Goal: Use online tool/utility: Utilize a website feature to perform a specific function

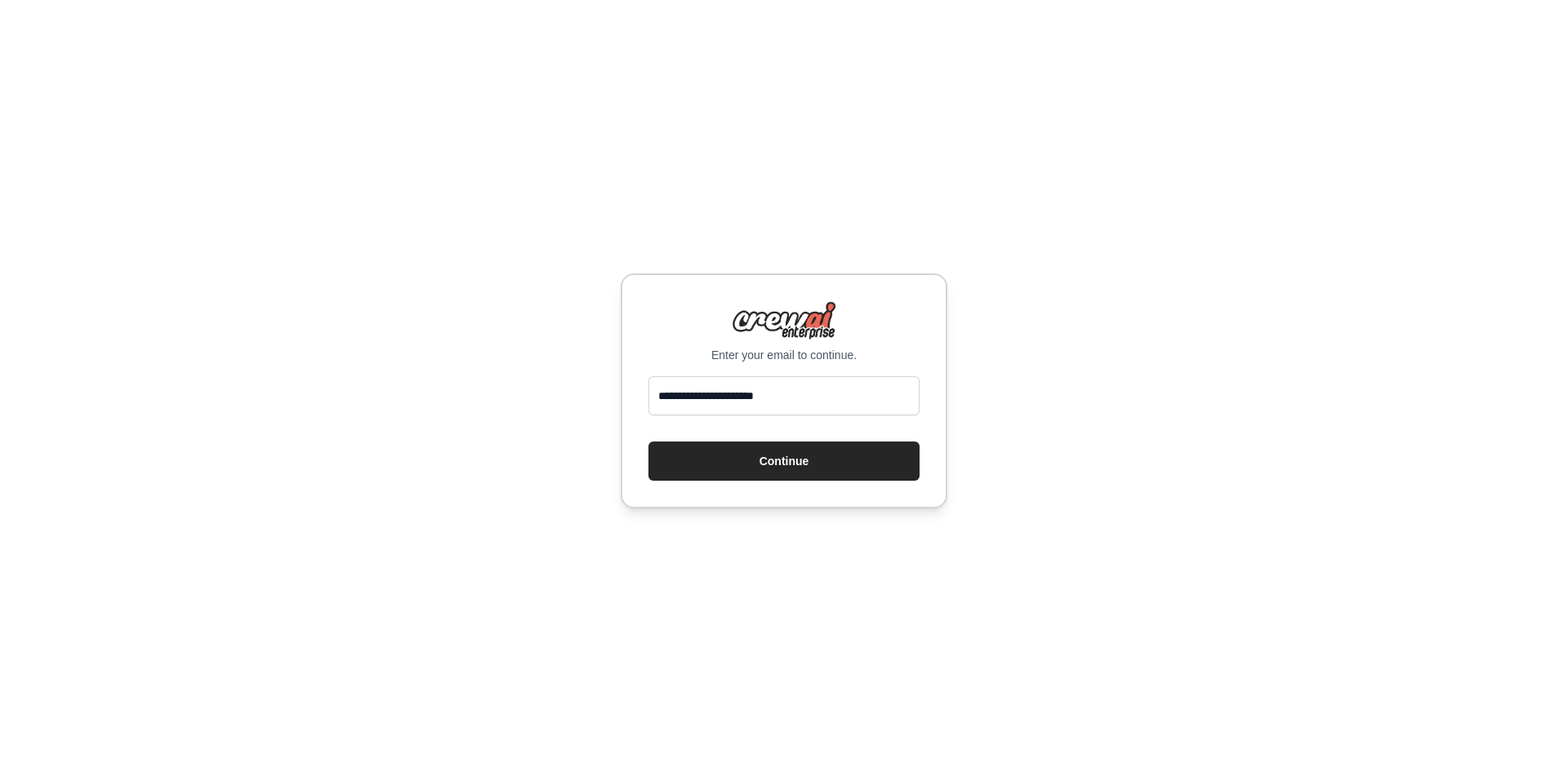
click at [648, 442] on button "Continue" at bounding box center [784, 461] width 271 height 39
click at [776, 474] on button "Continue" at bounding box center [784, 461] width 271 height 39
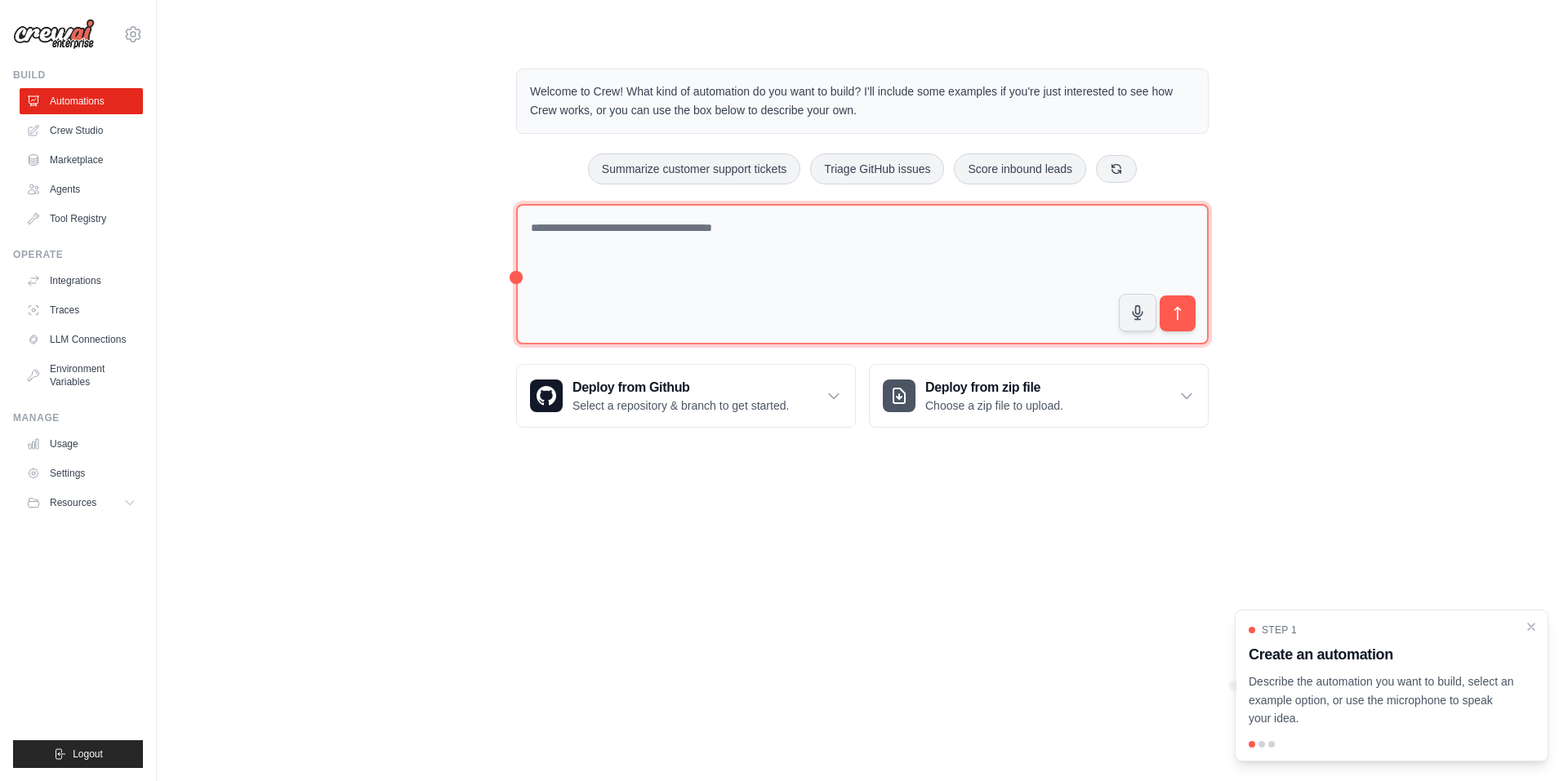
click at [691, 256] on textarea at bounding box center [863, 275] width 693 height 142
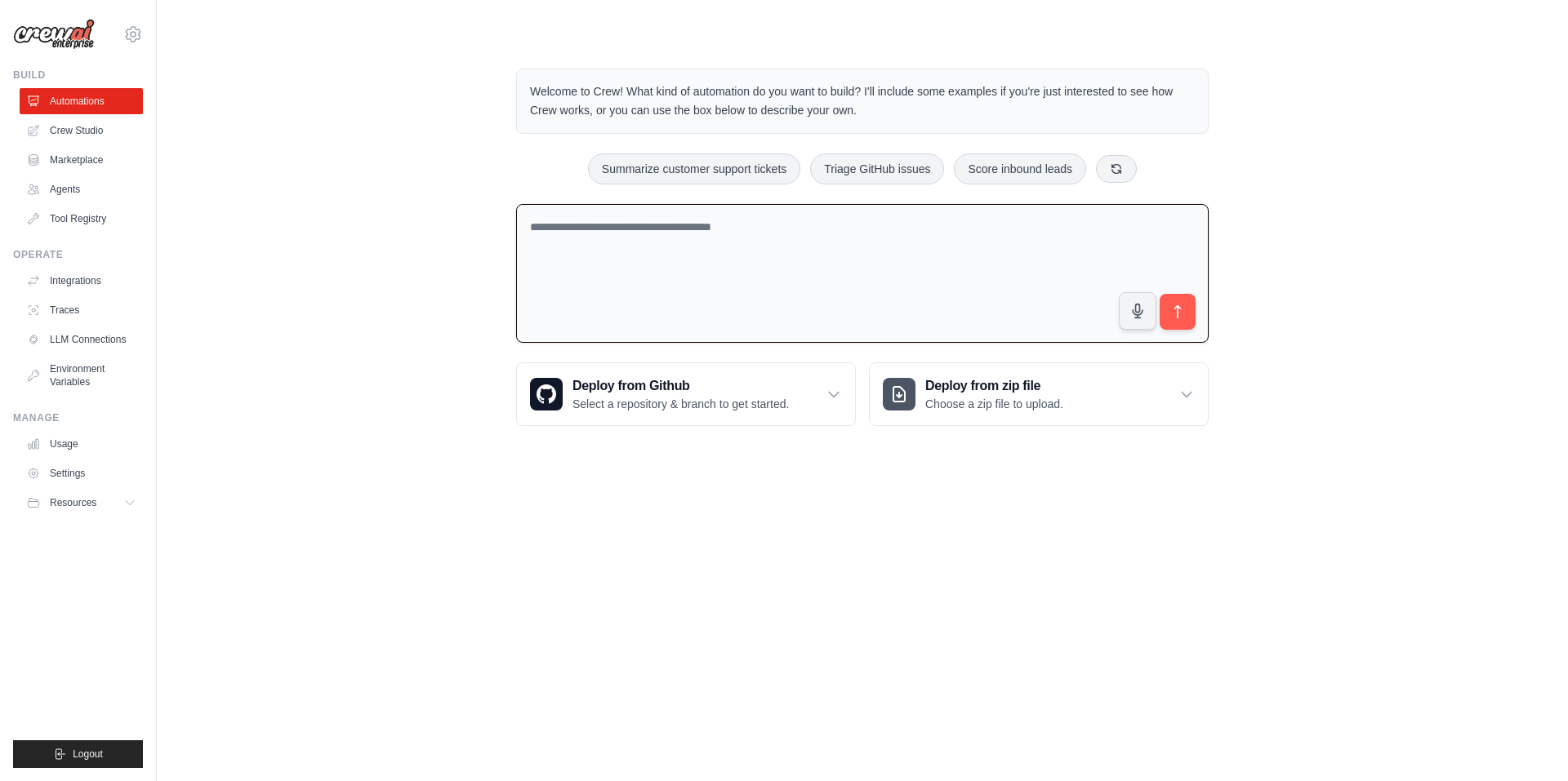
paste textarea "**********"
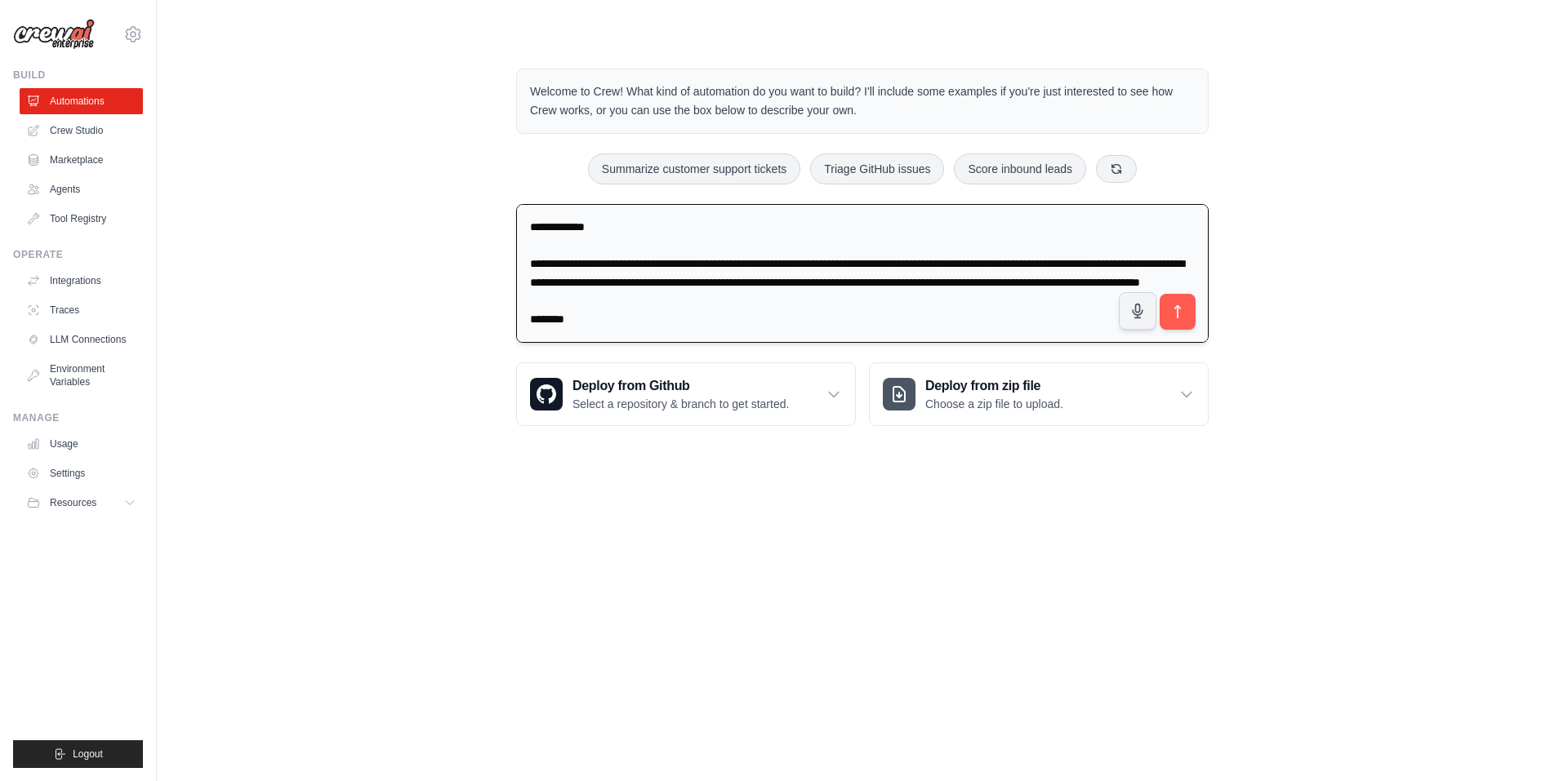
scroll to position [4572, 0]
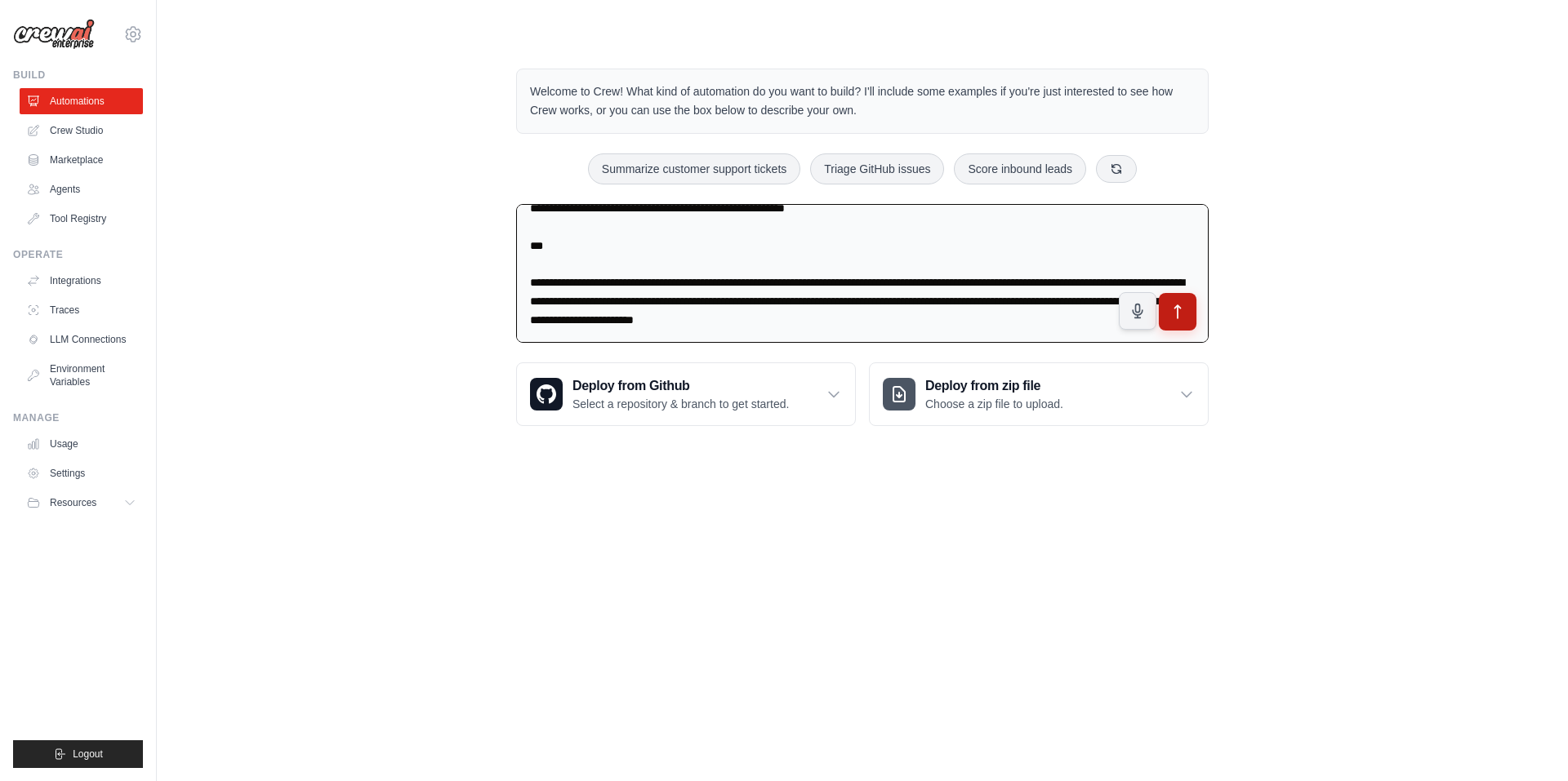
type textarea "**********"
click at [1183, 311] on icon "submit" at bounding box center [1177, 312] width 17 height 17
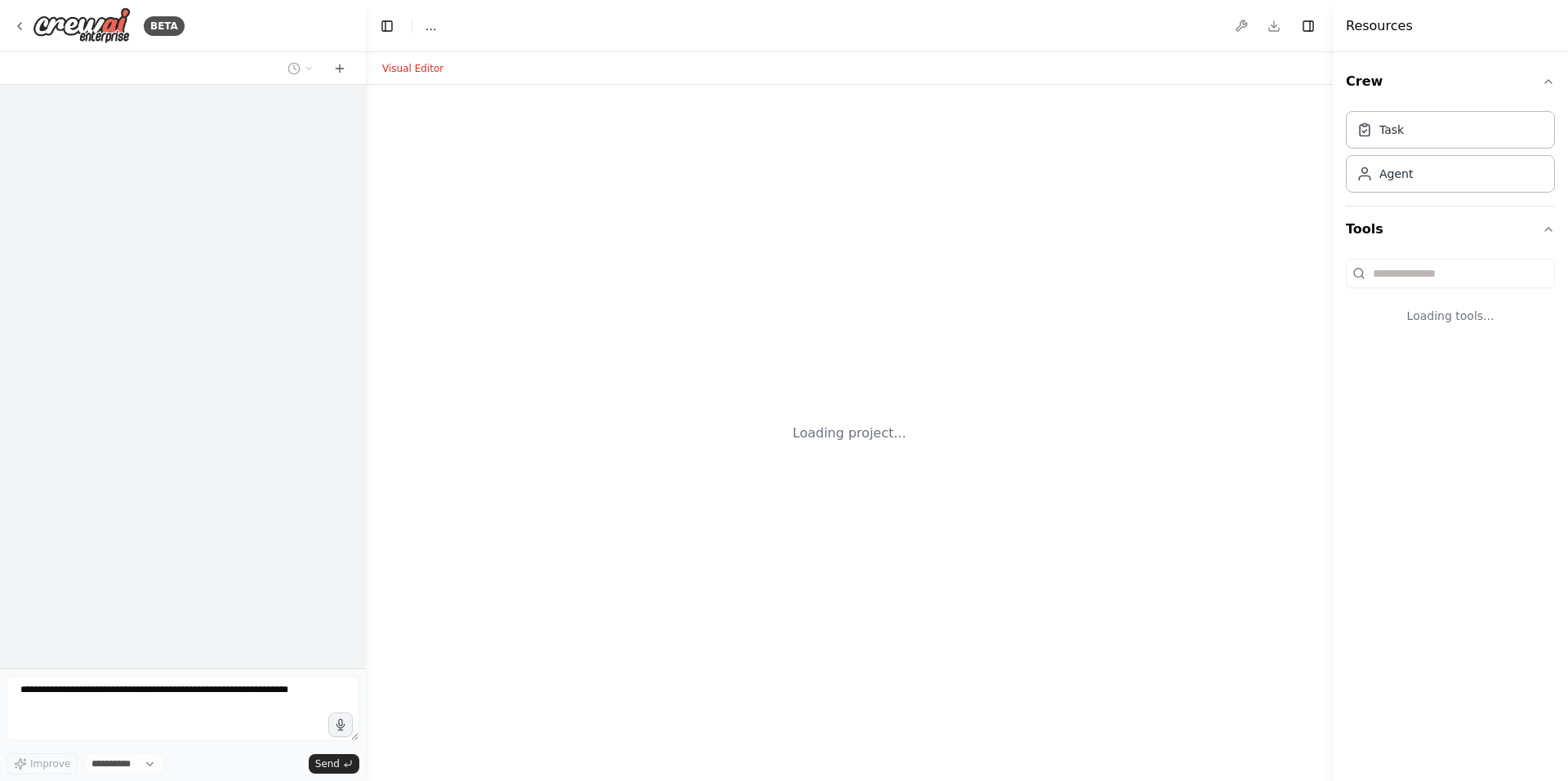
select select "****"
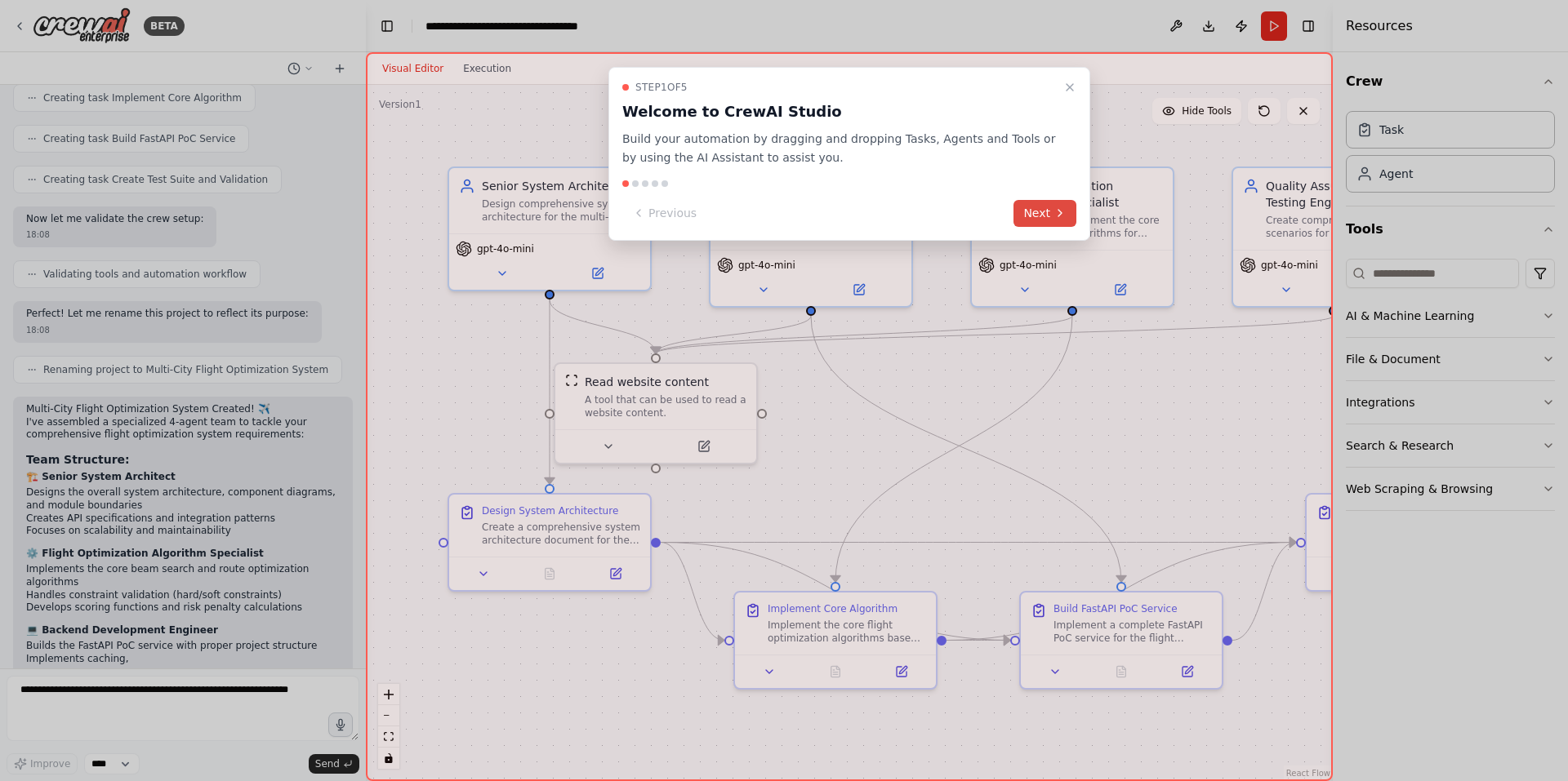
click at [1044, 220] on button "Next" at bounding box center [1044, 213] width 63 height 27
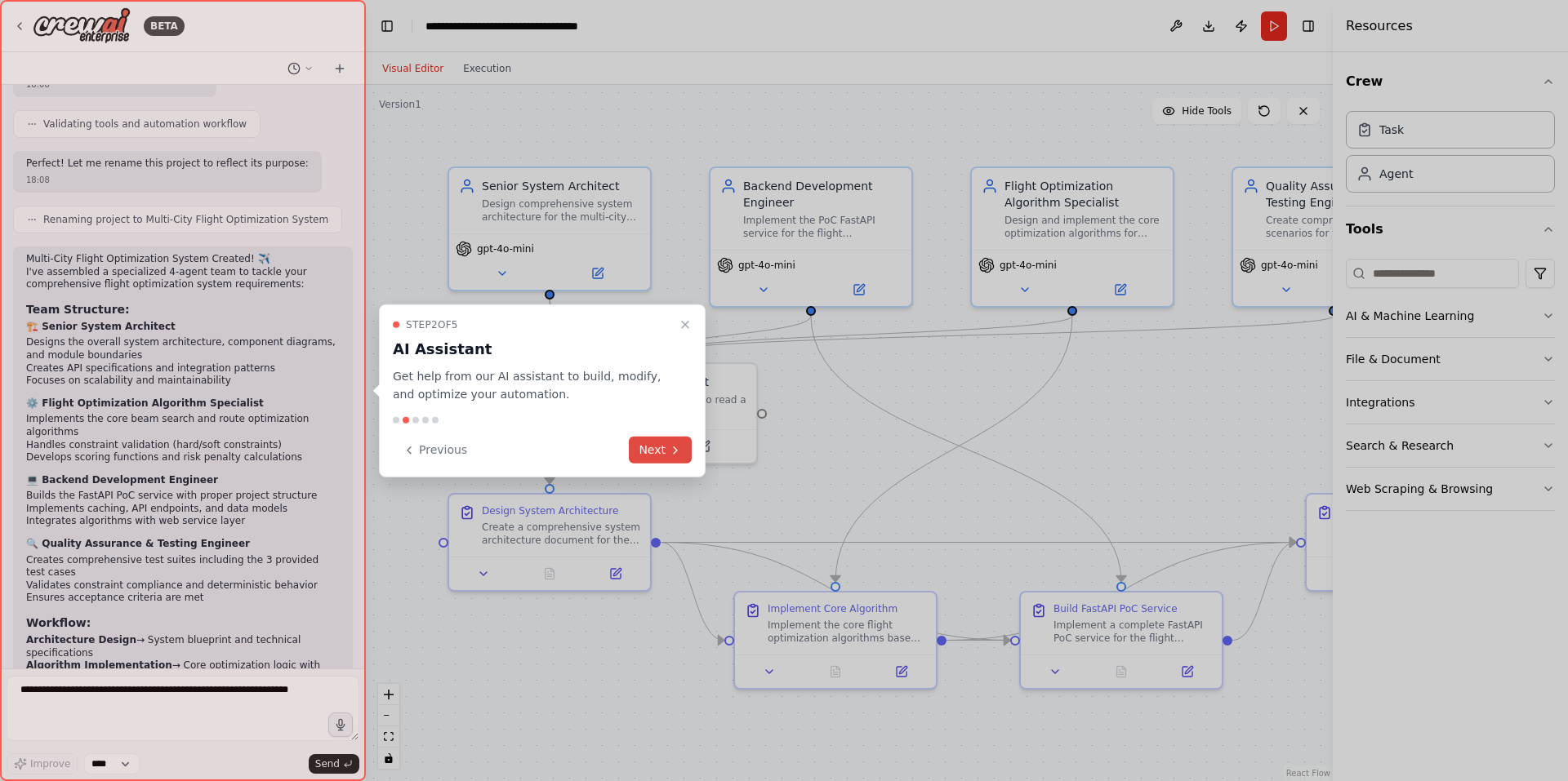
click at [671, 458] on button "Next" at bounding box center [660, 450] width 63 height 27
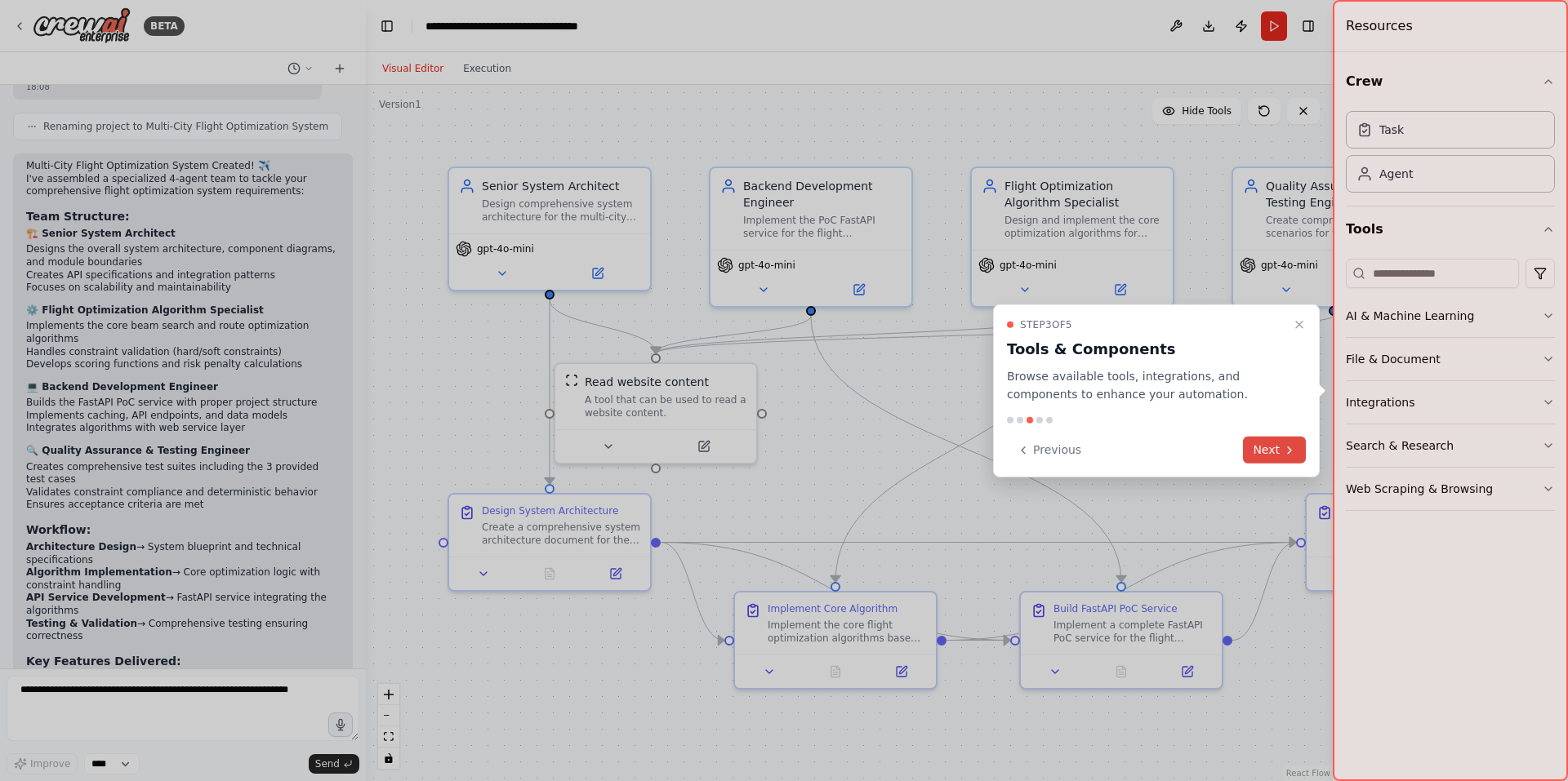
click at [1270, 452] on button "Next" at bounding box center [1274, 450] width 63 height 27
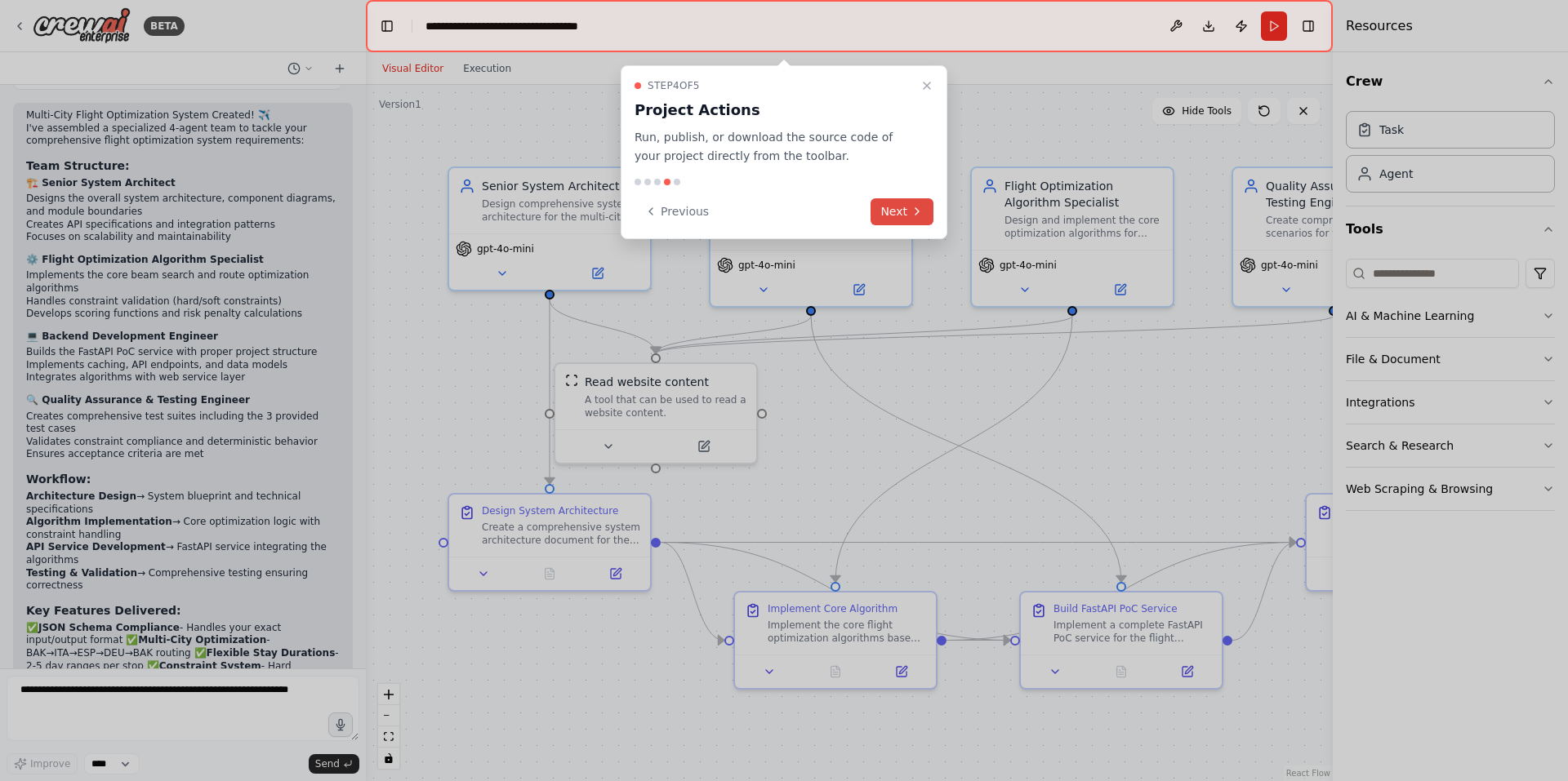
click at [887, 202] on button "Next" at bounding box center [902, 212] width 63 height 27
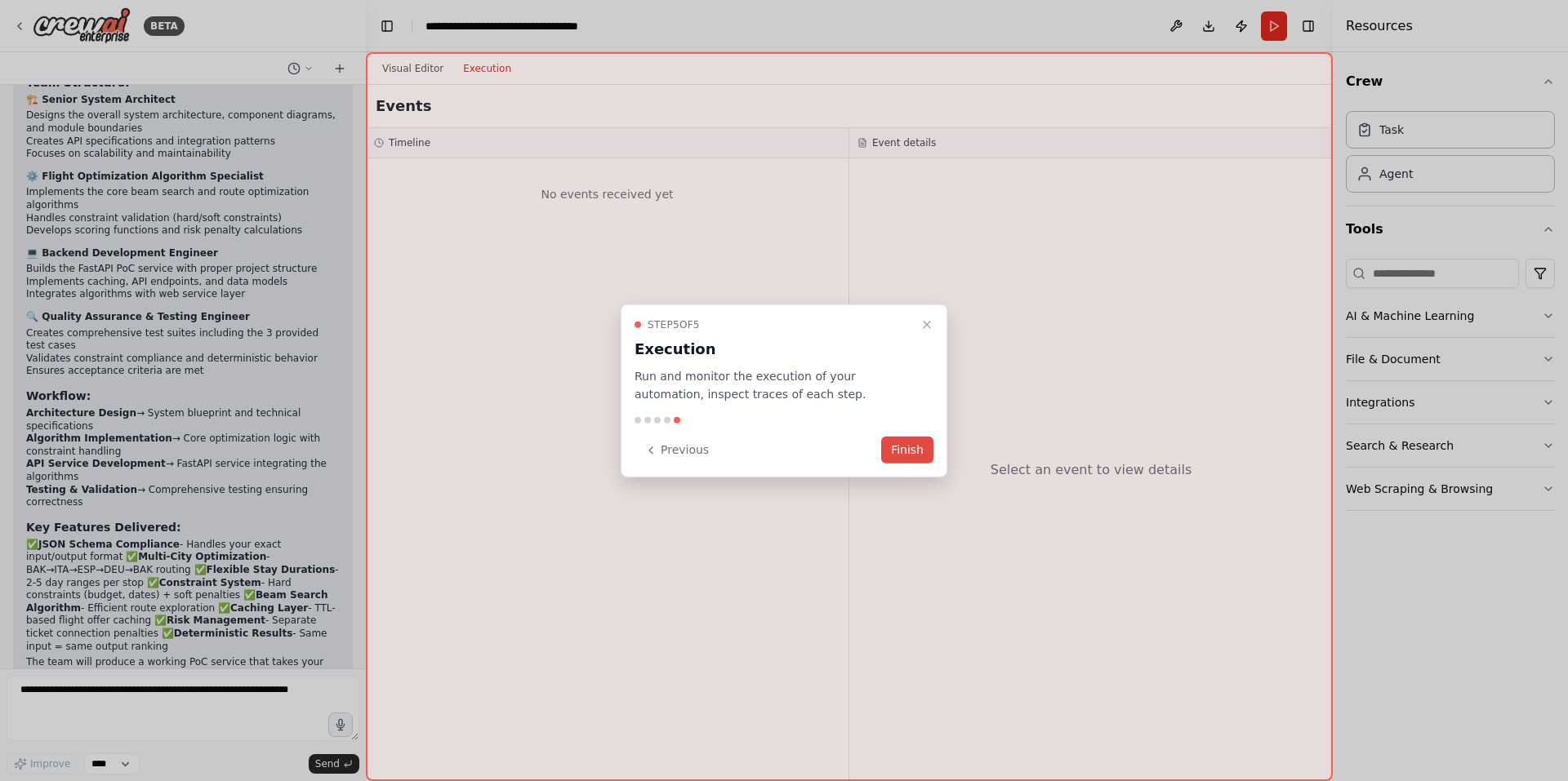
scroll to position [3828, 0]
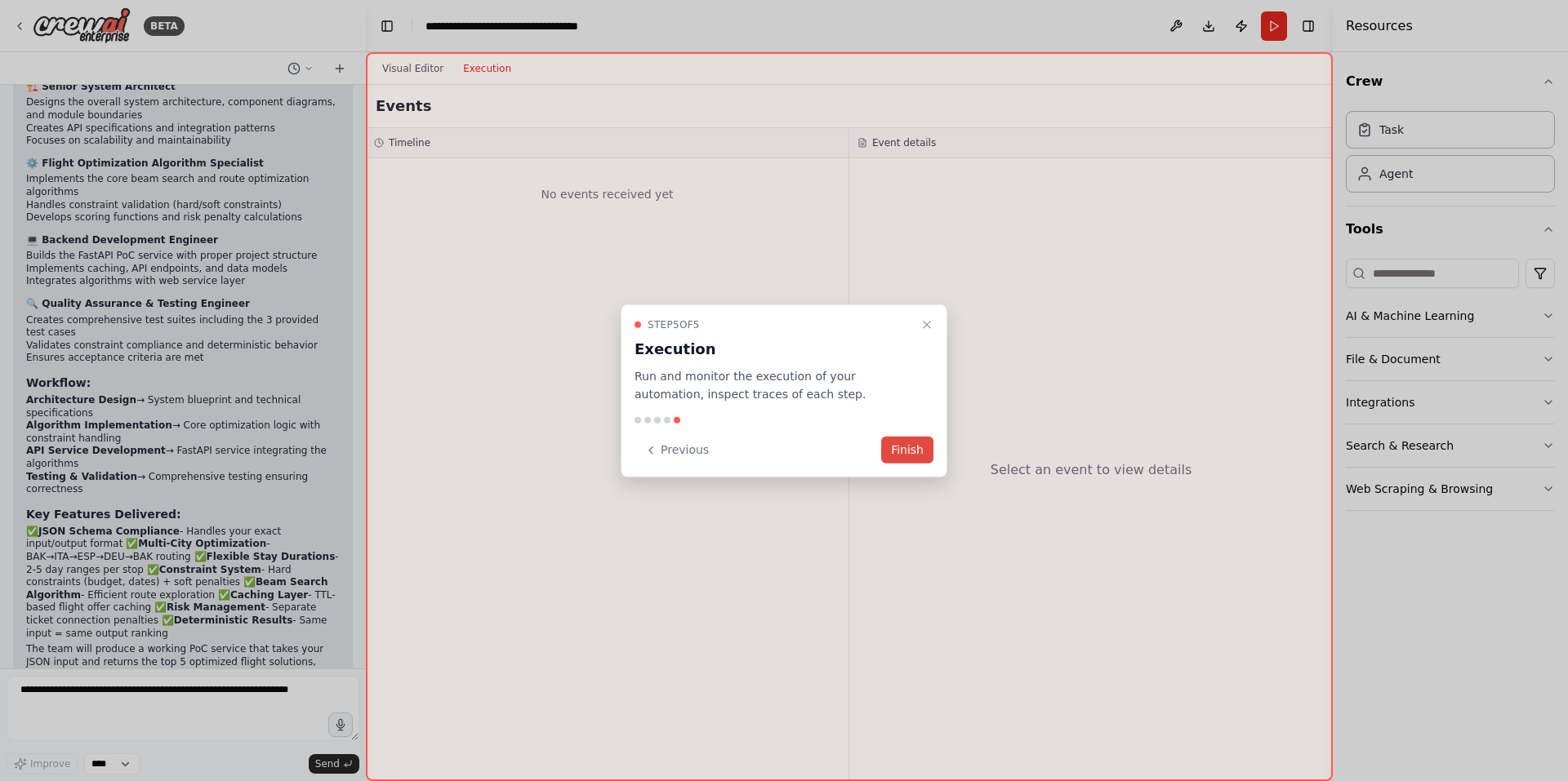
click at [901, 449] on button "Finish" at bounding box center [907, 450] width 52 height 27
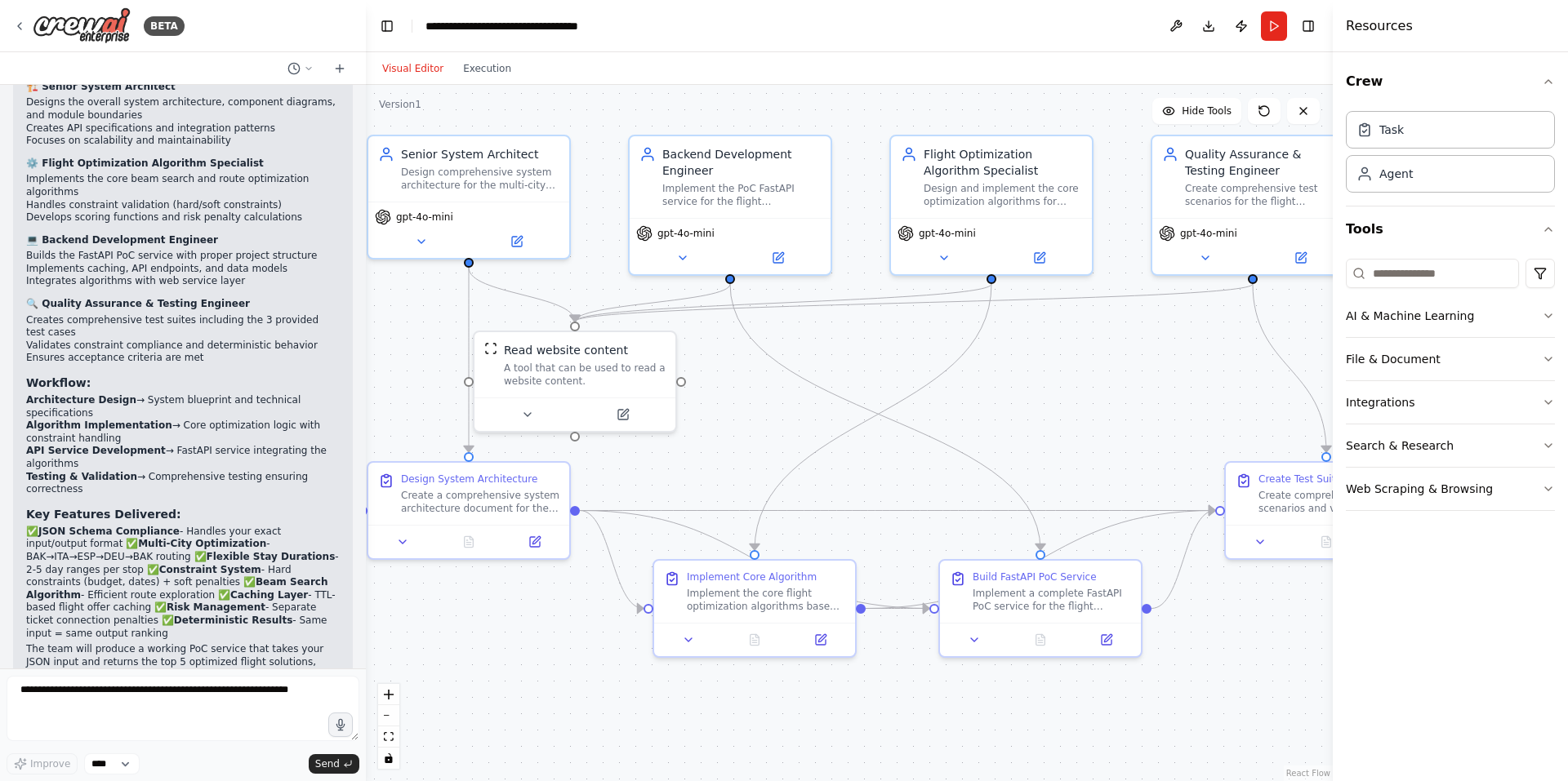
drag, startPoint x: 966, startPoint y: 372, endPoint x: 884, endPoint y: 340, distance: 88.0
click at [884, 340] on div ".deletable-edge-delete-btn { width: 20px; height: 20px; border: 0px solid #ffff…" at bounding box center [850, 433] width 967 height 696
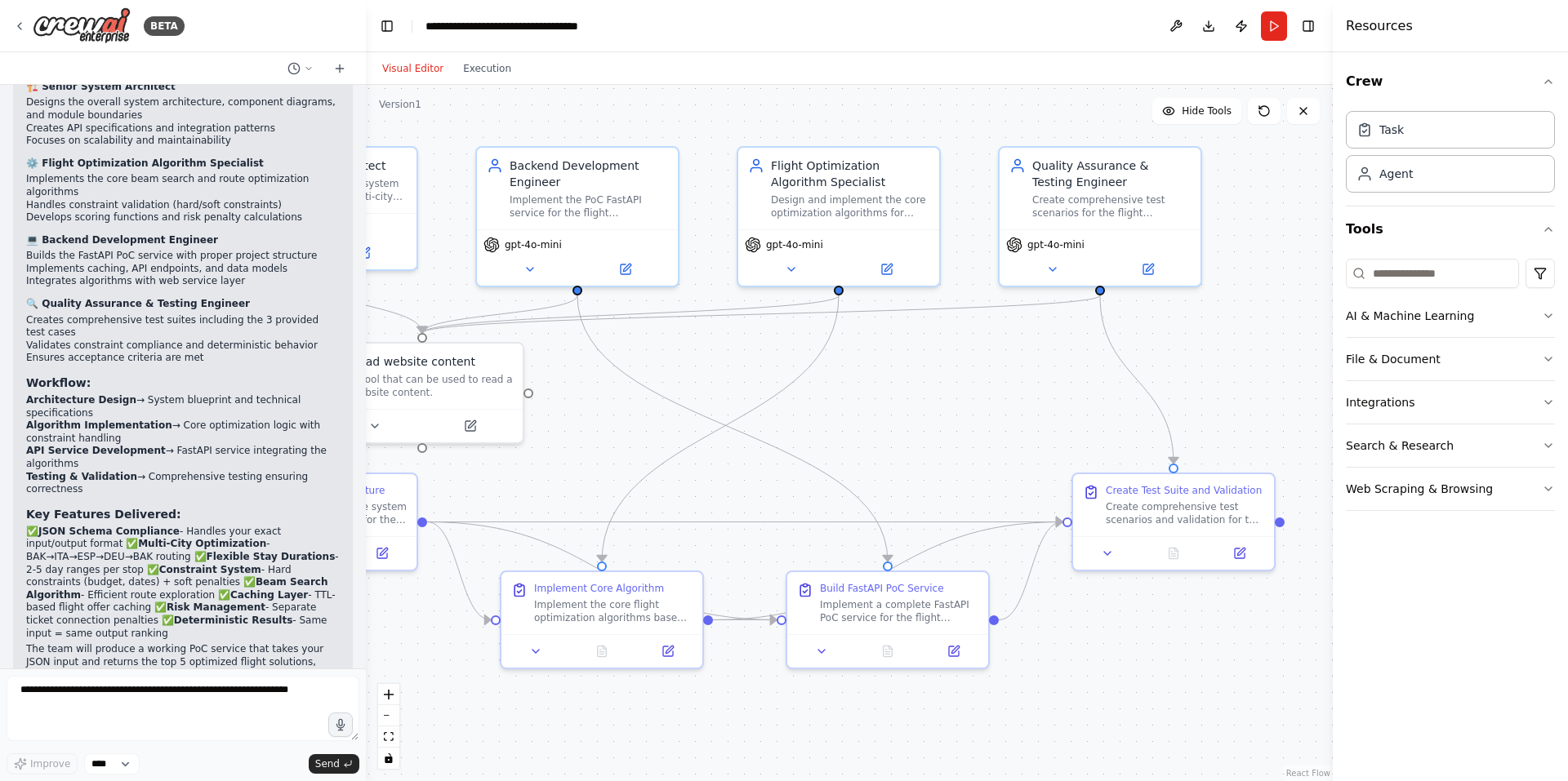
drag, startPoint x: 994, startPoint y: 352, endPoint x: 842, endPoint y: 364, distance: 152.5
click at [842, 364] on div ".deletable-edge-delete-btn { width: 20px; height: 20px; border: 0px solid #ffff…" at bounding box center [850, 433] width 967 height 696
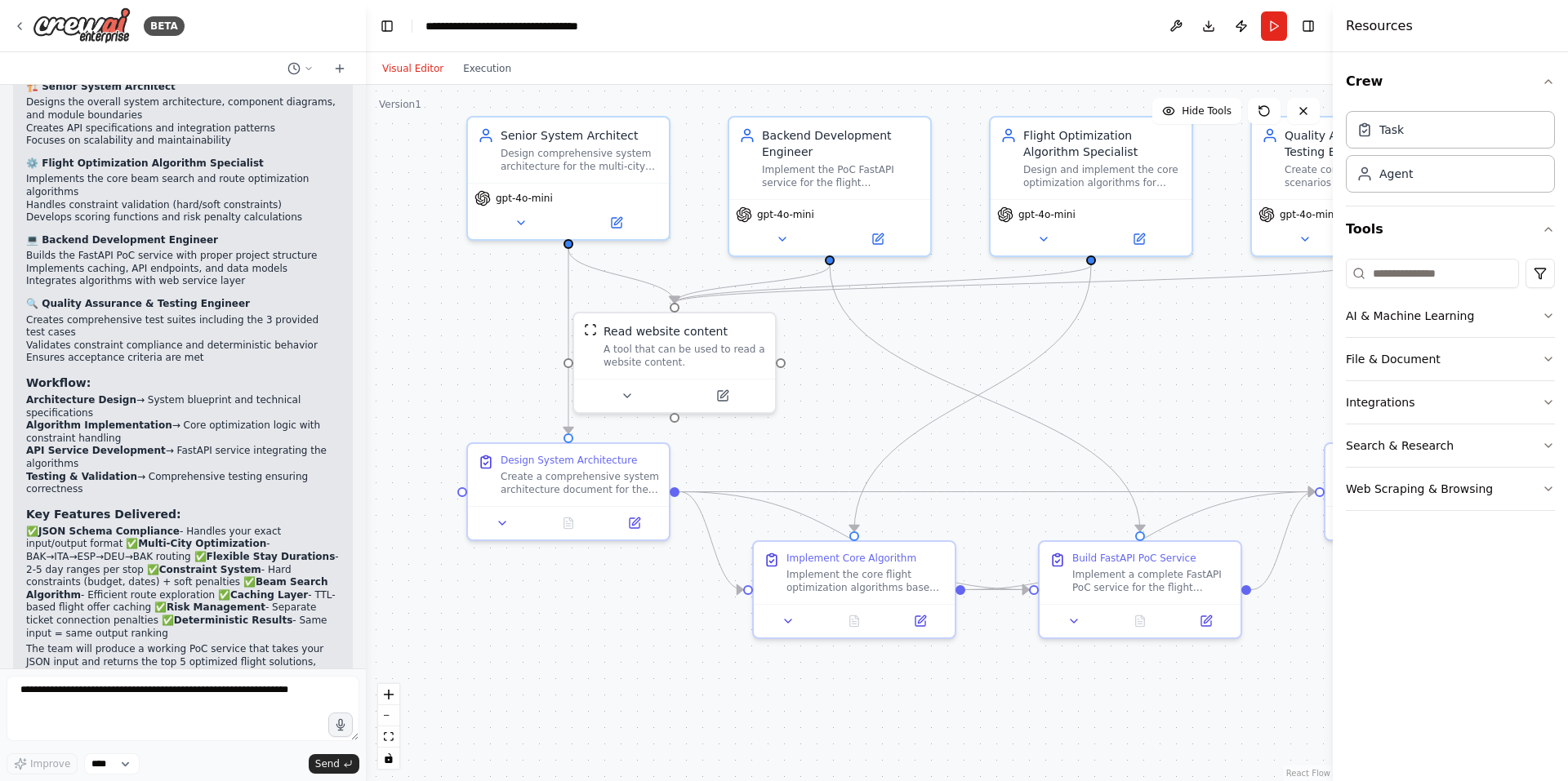
drag, startPoint x: 880, startPoint y: 361, endPoint x: 1132, endPoint y: 330, distance: 253.9
click at [1132, 330] on div ".deletable-edge-delete-btn { width: 20px; height: 20px; border: 0px solid #ffff…" at bounding box center [850, 433] width 967 height 696
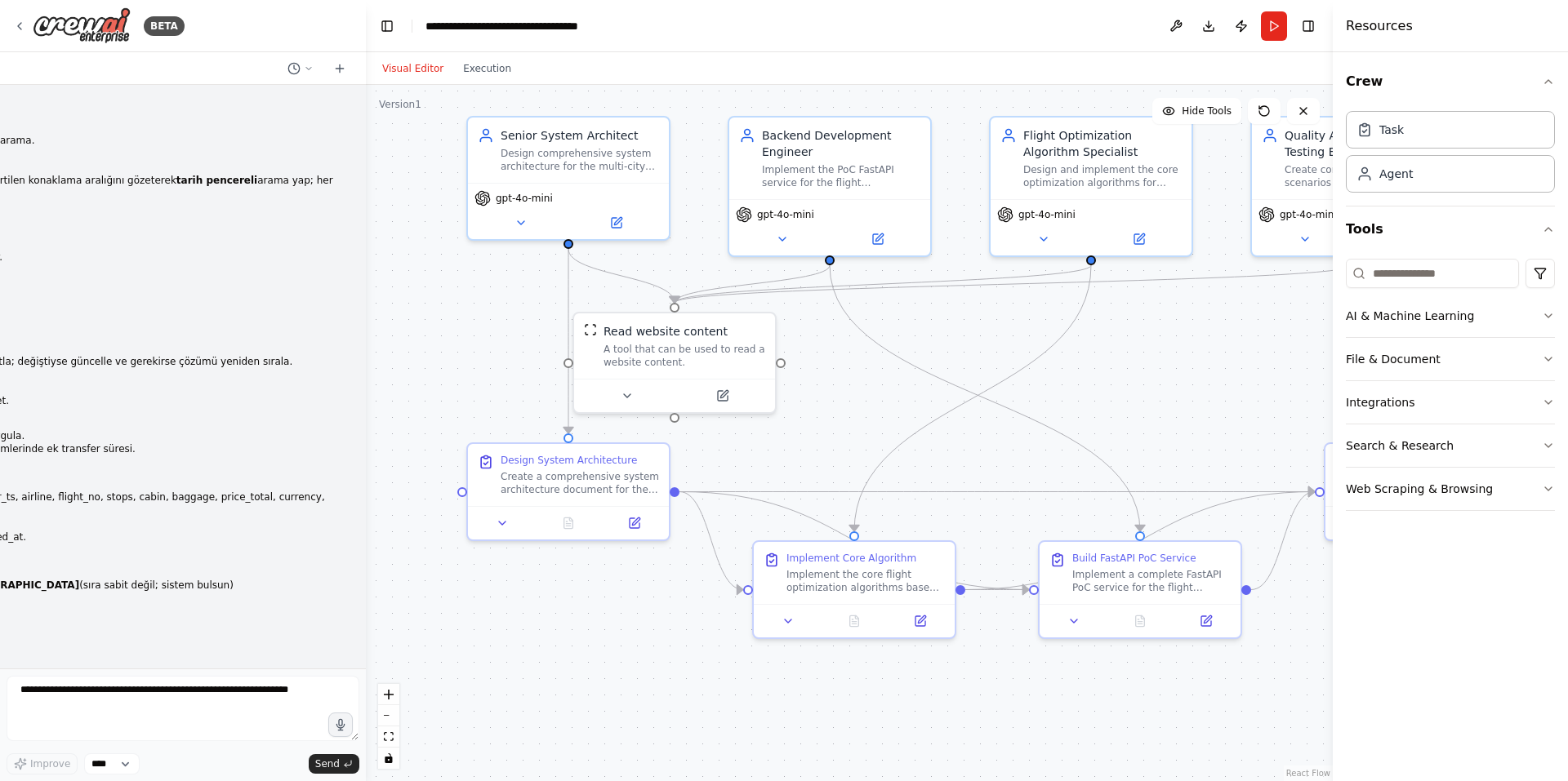
scroll to position [1216, 0]
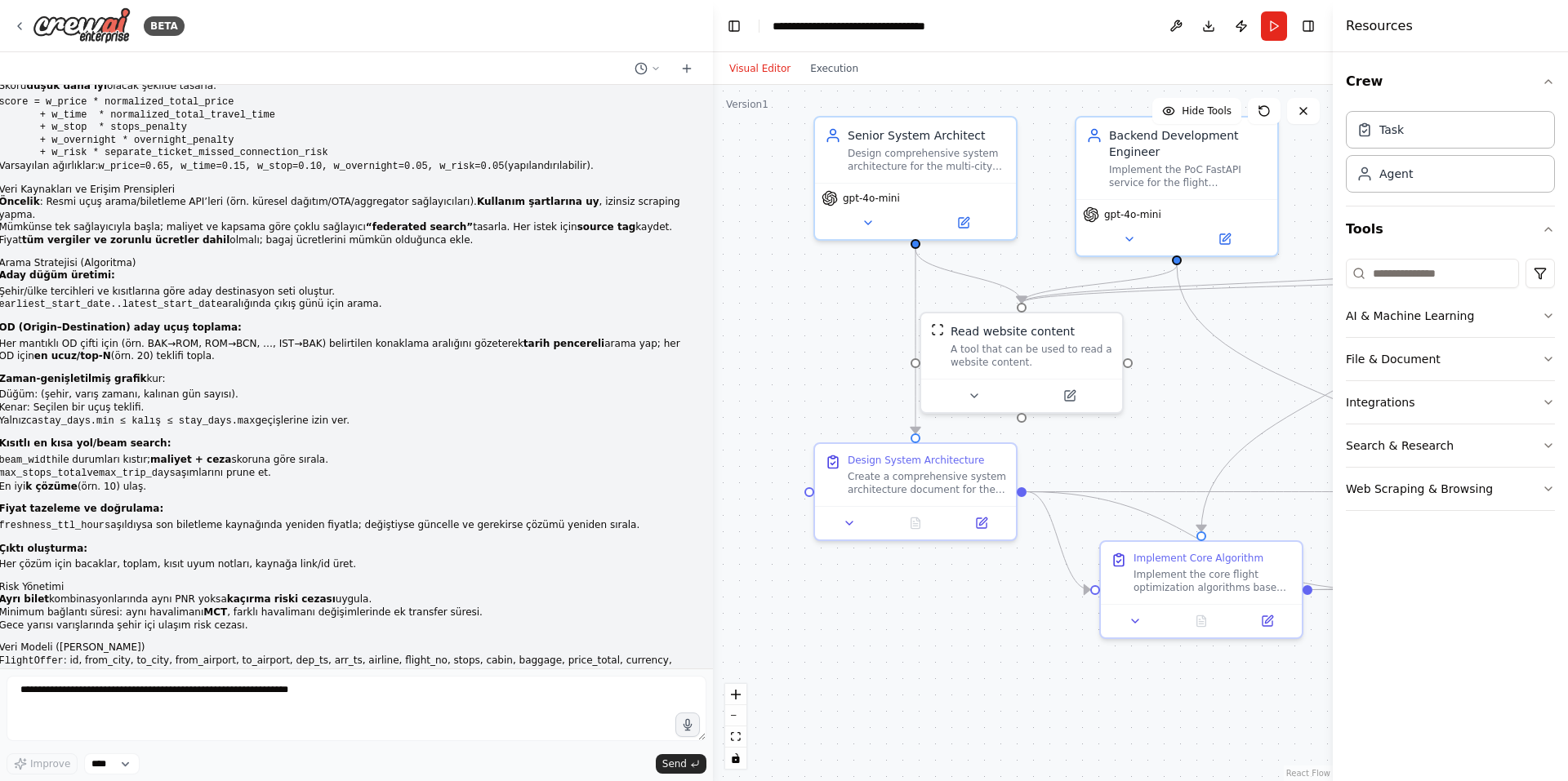
drag, startPoint x: 363, startPoint y: 419, endPoint x: 710, endPoint y: 383, distance: 348.9
click at [710, 383] on div "BETA Rol ve Amaç Kendini “kıdemli sistem mimarı + seyahat optimizasyon mühendis…" at bounding box center [784, 390] width 1568 height 781
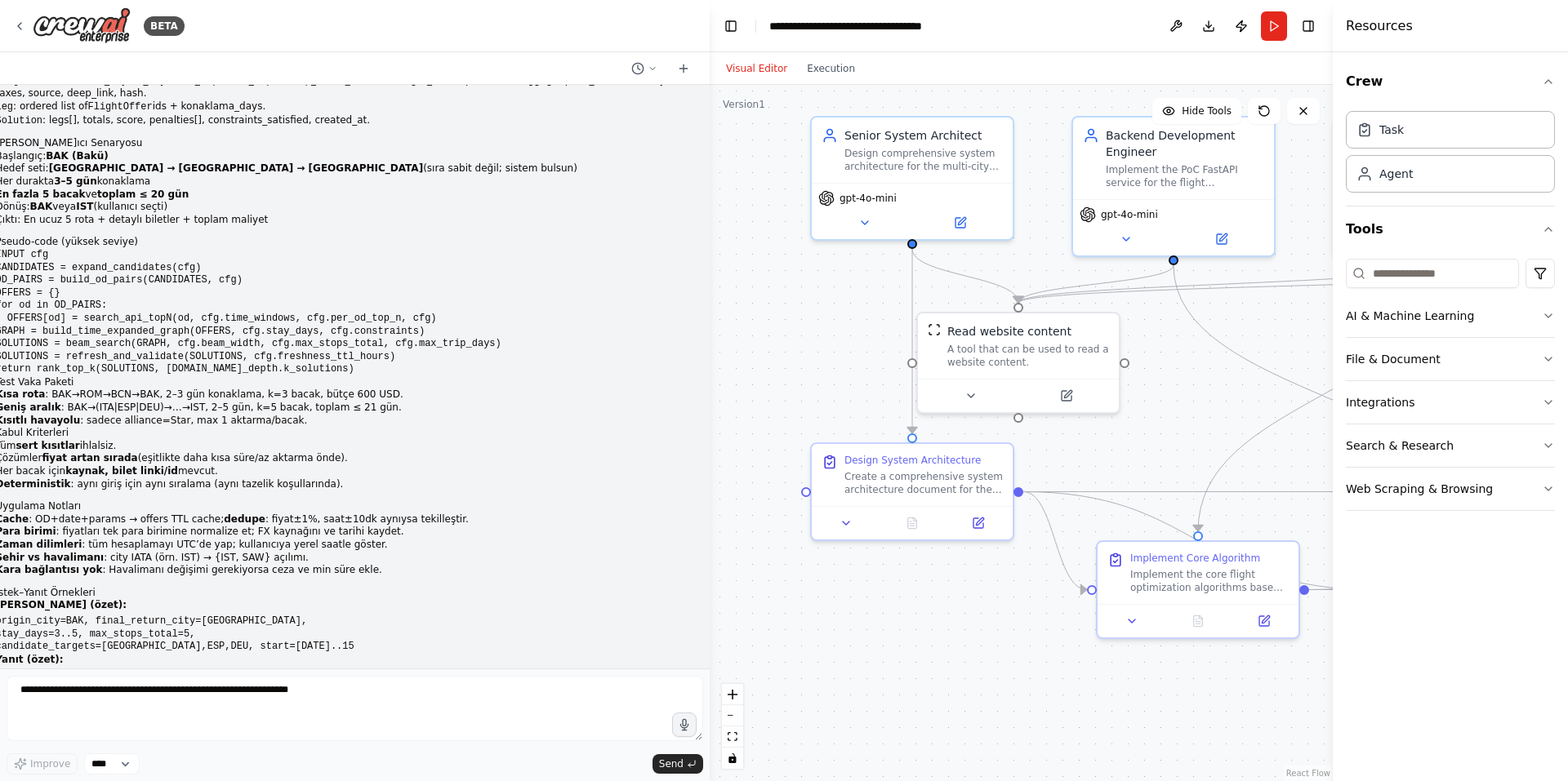
scroll to position [2123, 0]
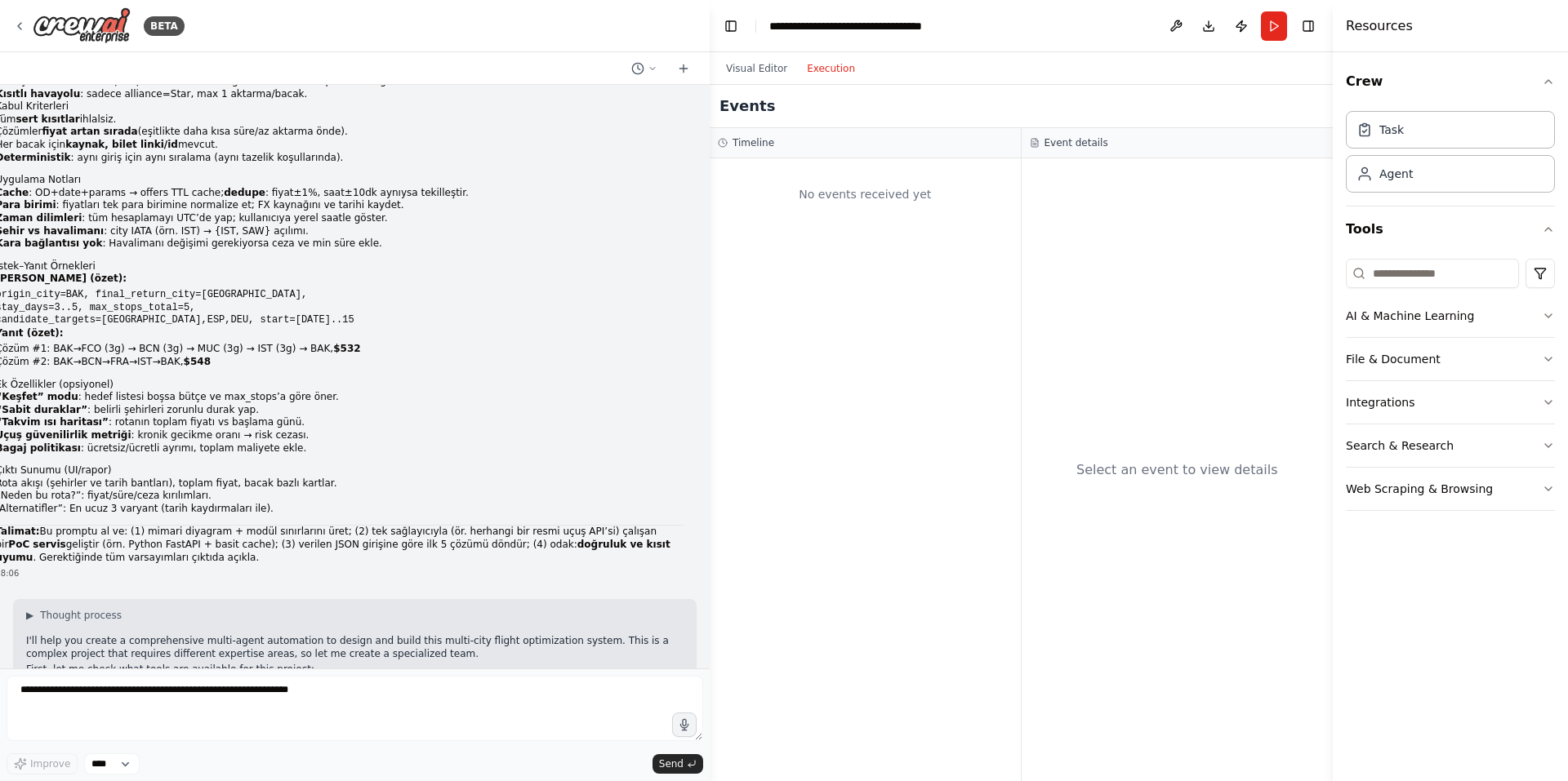
click at [828, 73] on button "Execution" at bounding box center [831, 68] width 68 height 19
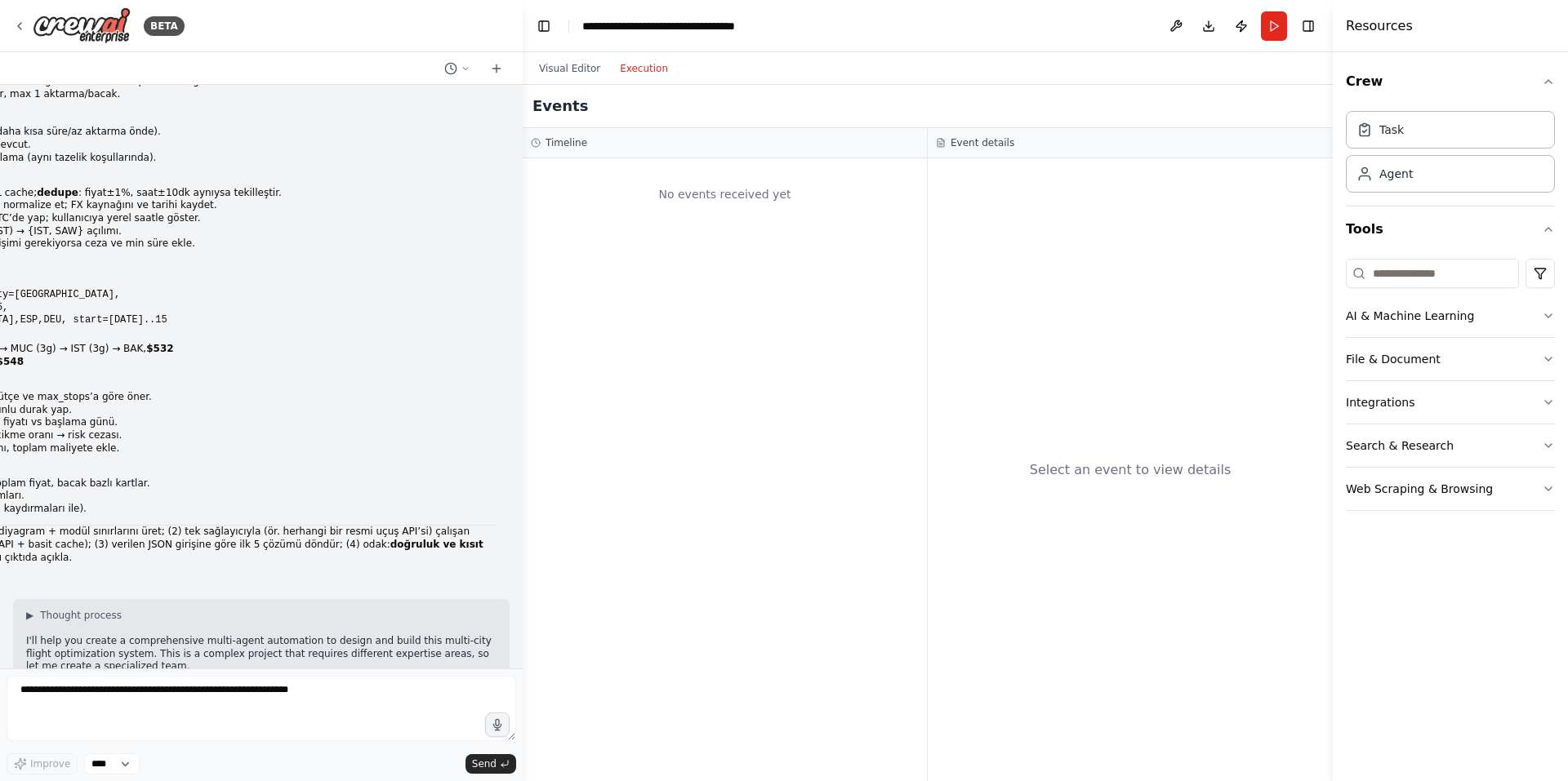
drag, startPoint x: 704, startPoint y: 328, endPoint x: 523, endPoint y: 379, distance: 188.0
click at [523, 379] on div "BETA Rol ve Amaç Kendini “kıdemli sistem mimarı + seyahat optimizasyon mühendis…" at bounding box center [784, 390] width 1568 height 781
click at [1510, 186] on div "Agent" at bounding box center [1450, 173] width 209 height 37
click at [550, 70] on button "Visual Editor" at bounding box center [569, 68] width 81 height 19
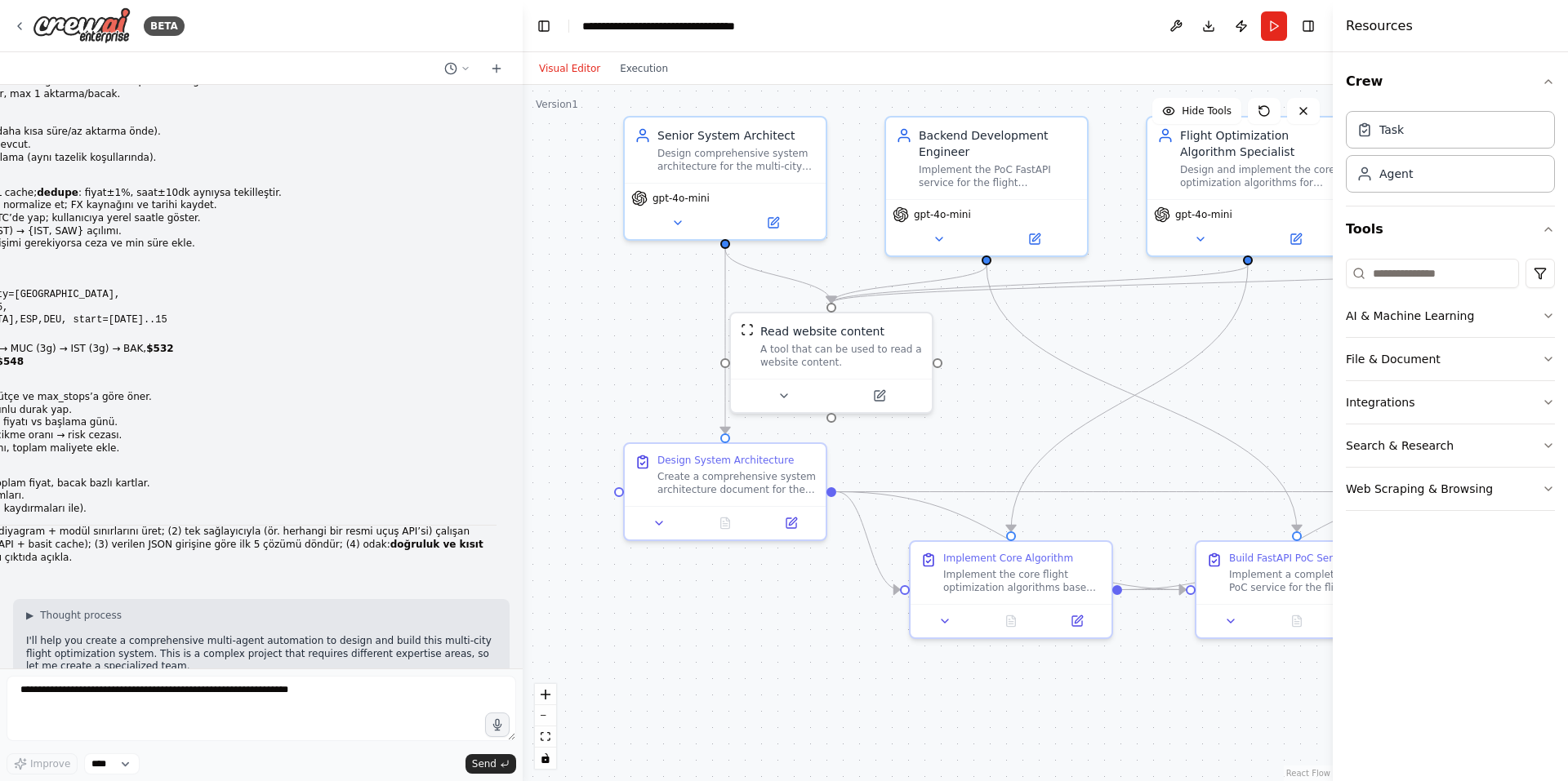
drag, startPoint x: 1010, startPoint y: 398, endPoint x: 842, endPoint y: 368, distance: 170.7
click at [842, 375] on div ".deletable-edge-delete-btn { width: 20px; height: 20px; border: 0px solid #ffff…" at bounding box center [928, 433] width 811 height 696
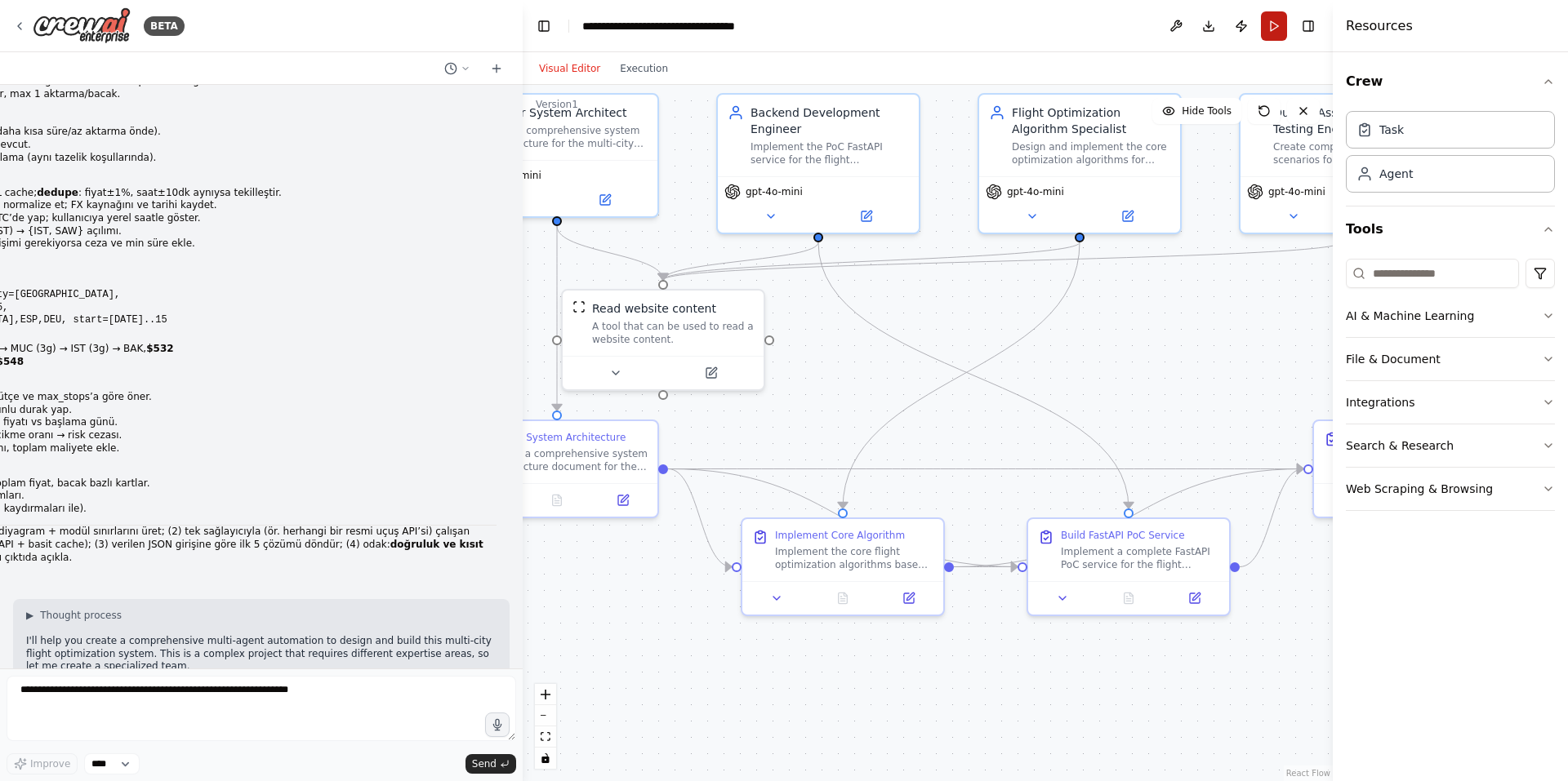
click at [1276, 27] on button "Run" at bounding box center [1275, 26] width 27 height 29
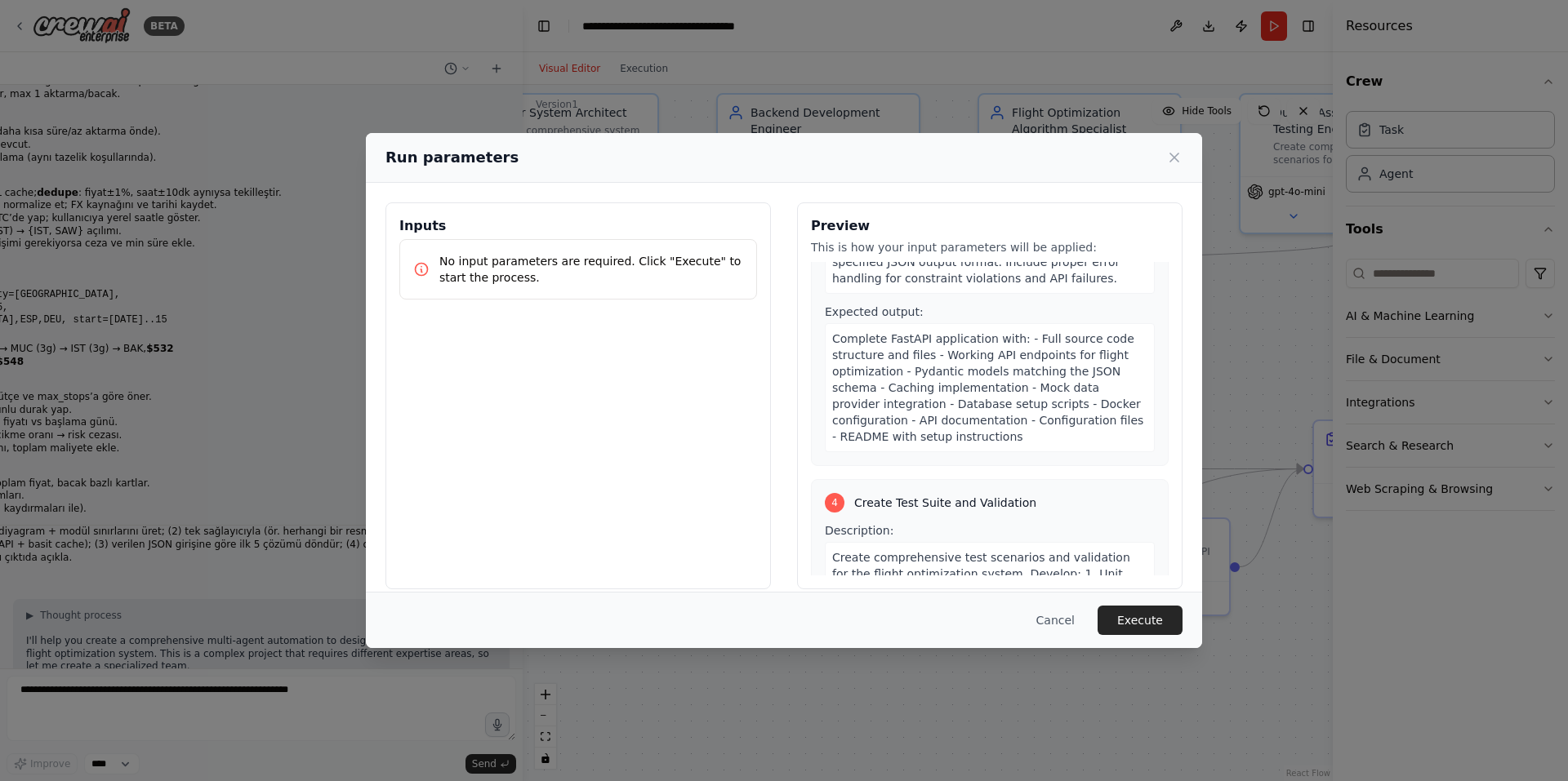
scroll to position [1606, 0]
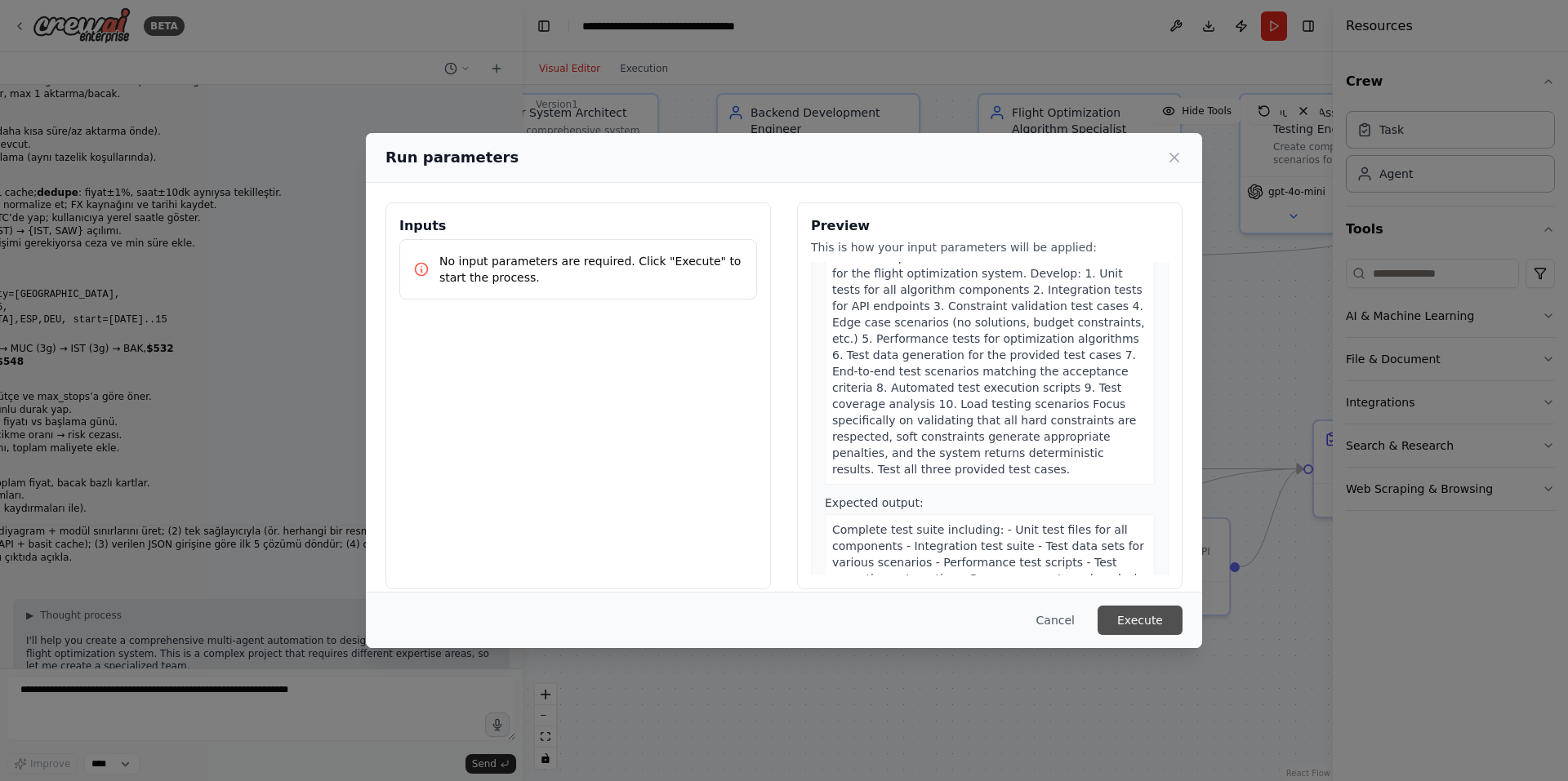
click at [1161, 614] on button "Execute" at bounding box center [1140, 620] width 85 height 29
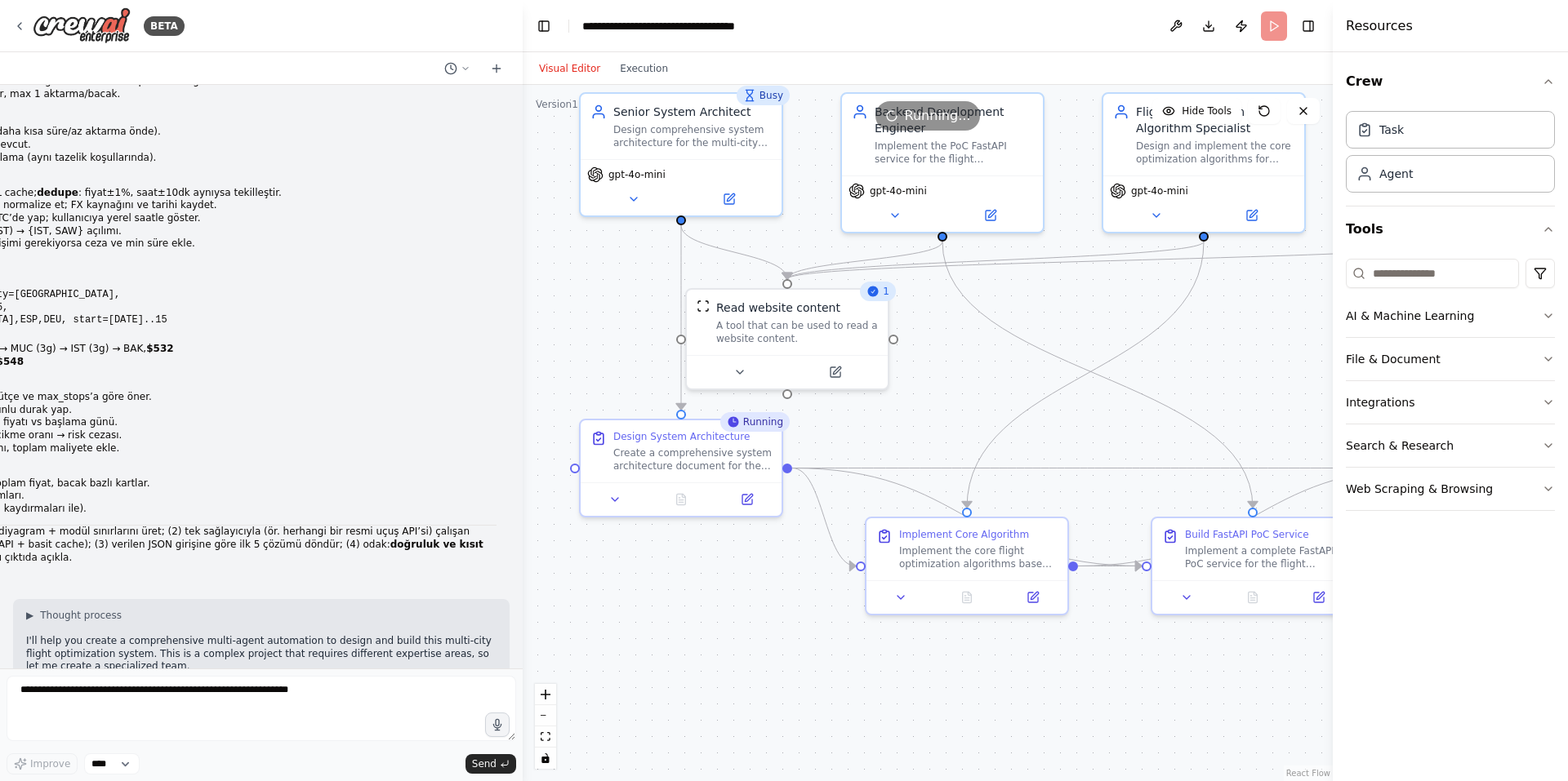
drag, startPoint x: 1153, startPoint y: 388, endPoint x: 1277, endPoint y: 387, distance: 124.0
click at [1277, 387] on div ".deletable-edge-delete-btn { width: 20px; height: 20px; border: 0px solid #ffff…" at bounding box center [928, 433] width 811 height 696
